Goal: Information Seeking & Learning: Find specific page/section

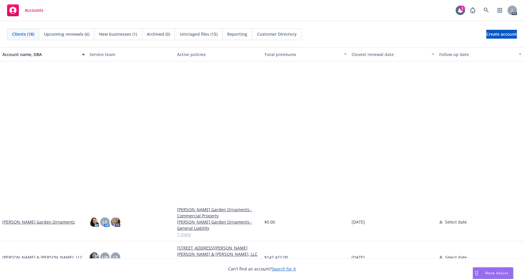
scroll to position [183, 0]
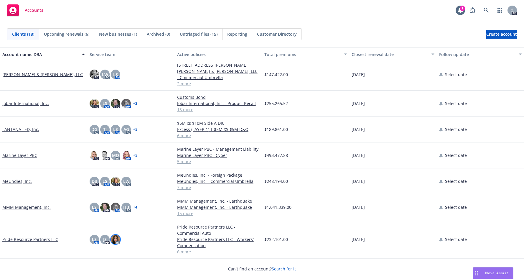
click at [118, 242] on img at bounding box center [115, 238] width 9 height 9
click at [21, 239] on link "Pride Resource Partners LLC" at bounding box center [30, 239] width 56 height 6
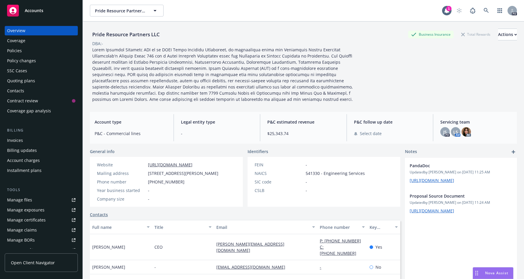
click at [13, 49] on div "Policies" at bounding box center [14, 50] width 15 height 9
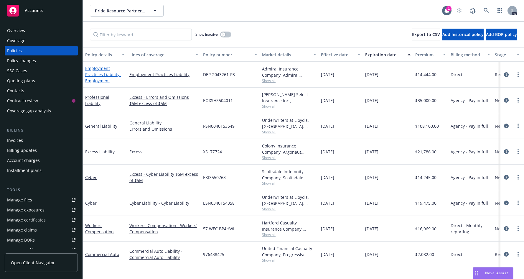
click at [92, 72] on link "Employment Practices Liability - Employment Practices Liability" at bounding box center [103, 77] width 36 height 24
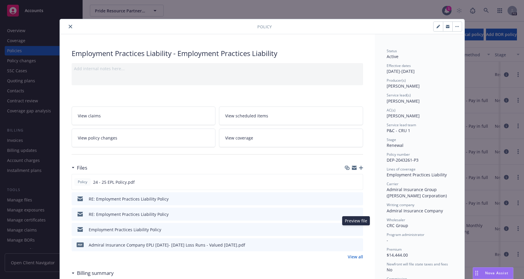
click at [355, 228] on icon "preview file" at bounding box center [357, 229] width 5 height 4
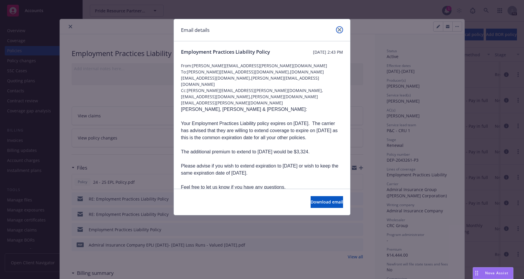
click at [338, 29] on icon "close" at bounding box center [340, 30] width 4 height 4
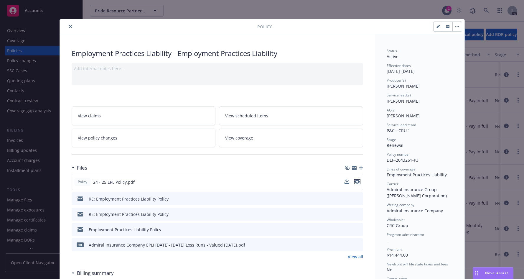
click at [356, 183] on icon "preview file" at bounding box center [356, 181] width 5 height 4
